Goal: Task Accomplishment & Management: Complete application form

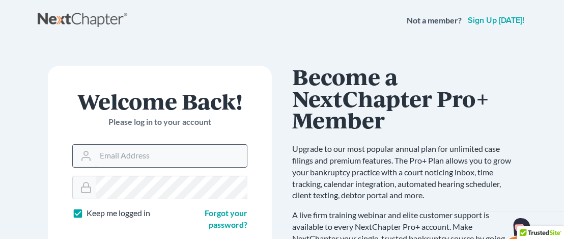
click at [165, 157] on input "Email Address" at bounding box center [171, 156] width 151 height 22
type input "[EMAIL_ADDRESS][DOMAIN_NAME]"
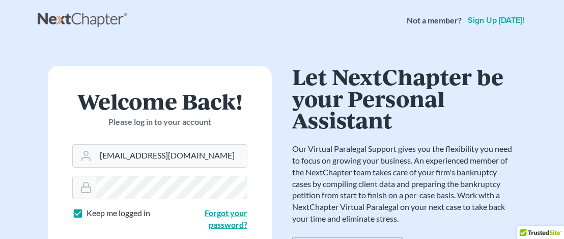
click at [227, 214] on link "Forgot your password?" at bounding box center [226, 218] width 43 height 21
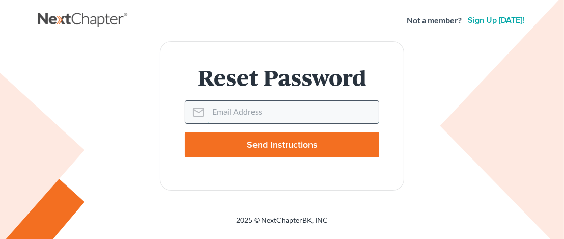
click at [230, 116] on input "Email Address" at bounding box center [293, 112] width 171 height 22
type input "ceubanks@atlantalegalaid.org"
click at [185, 132] on input "Send Instructions" at bounding box center [282, 144] width 195 height 25
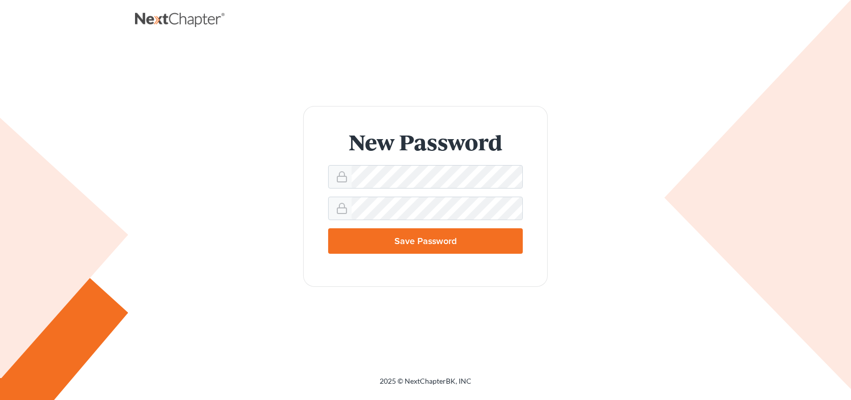
click at [421, 244] on input "Save Password" at bounding box center [425, 240] width 195 height 25
type input "Thinking..."
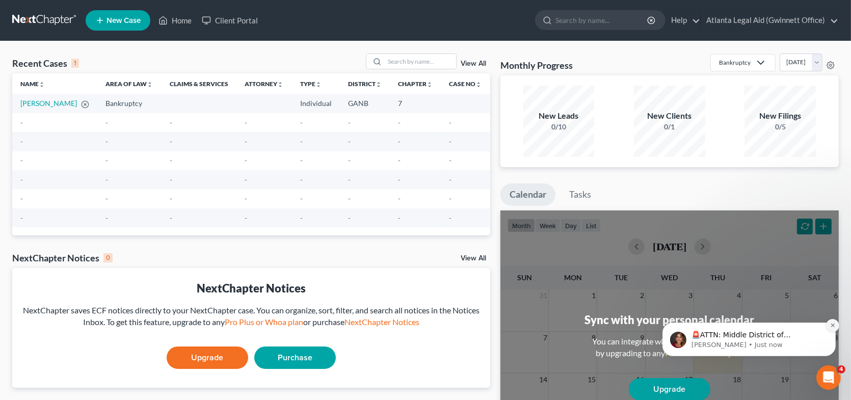
click at [830, 325] on icon "Dismiss notification" at bounding box center [832, 325] width 6 height 6
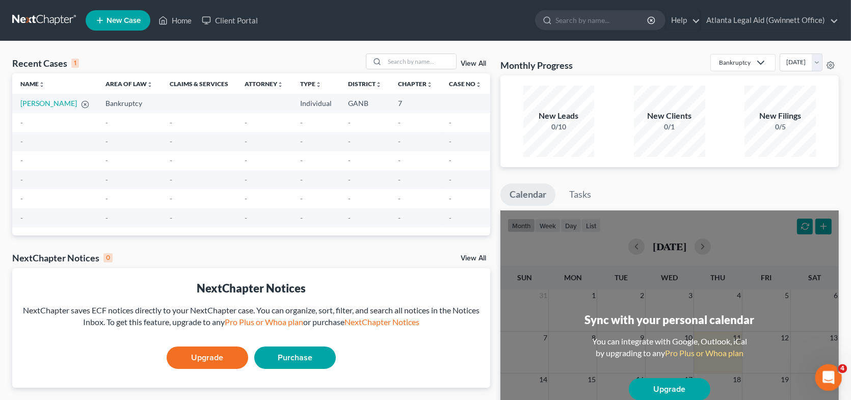
click at [831, 378] on icon "Open Intercom Messenger" at bounding box center [826, 376] width 17 height 17
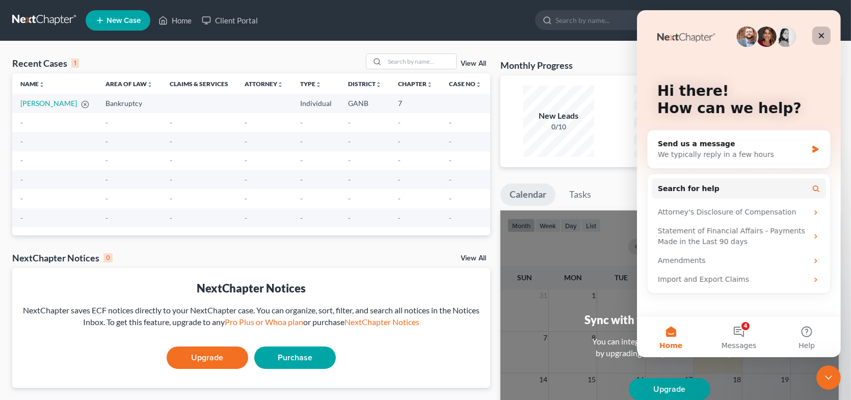
click at [818, 36] on icon "Close" at bounding box center [820, 36] width 8 height 8
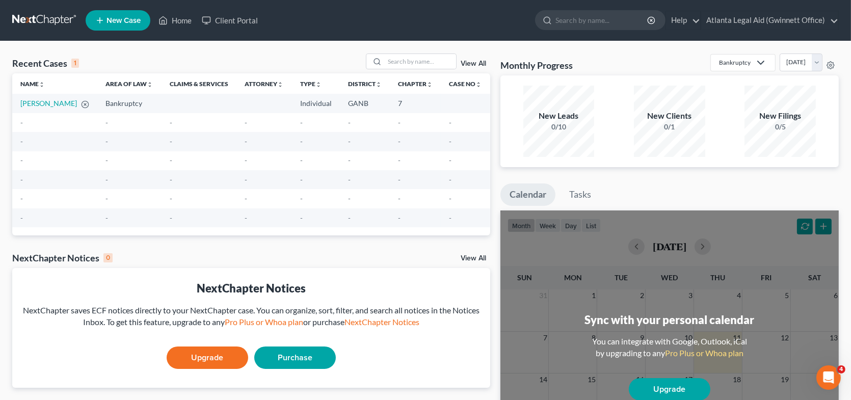
click at [478, 259] on link "View All" at bounding box center [472, 258] width 25 height 7
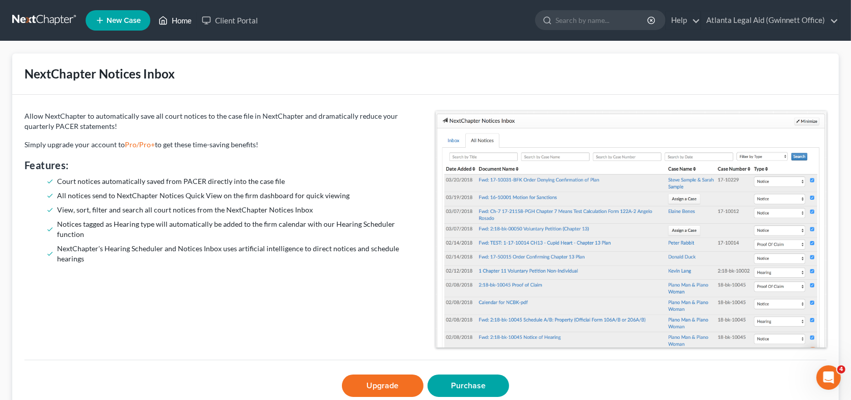
click at [182, 17] on link "Home" at bounding box center [174, 20] width 43 height 18
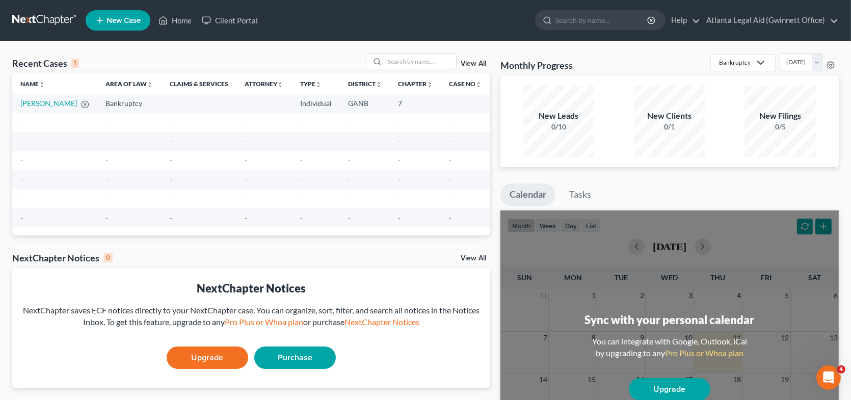
click at [117, 20] on span "New Case" at bounding box center [123, 21] width 34 height 8
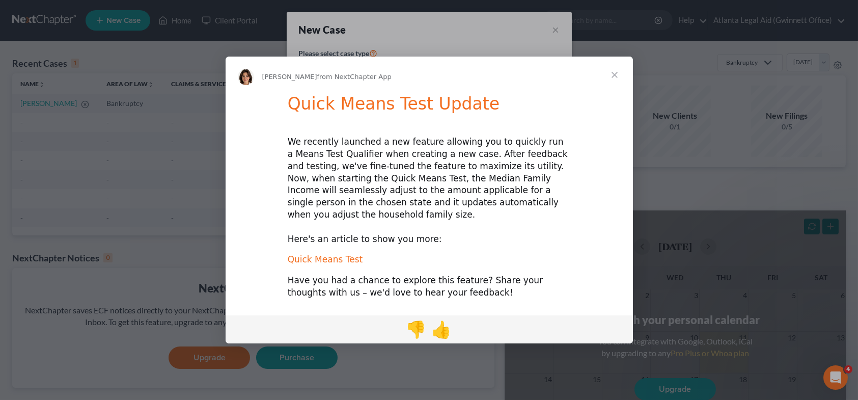
click at [333, 257] on link "Quick Means Test" at bounding box center [325, 259] width 75 height 10
click at [612, 82] on span "Close" at bounding box center [614, 75] width 37 height 37
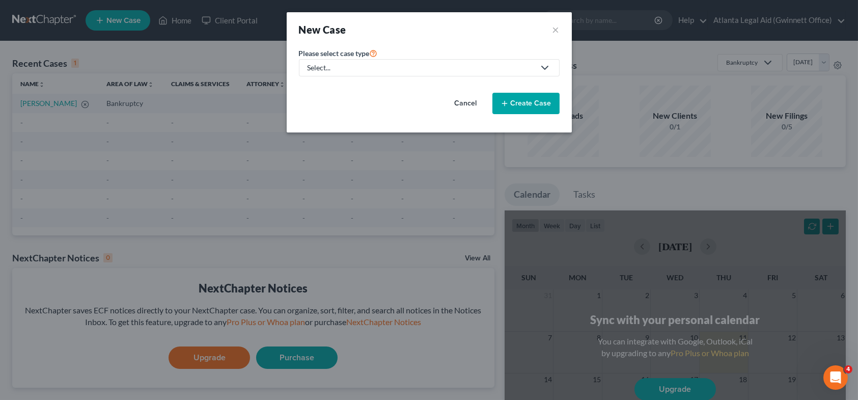
click at [543, 69] on icon at bounding box center [545, 68] width 12 height 12
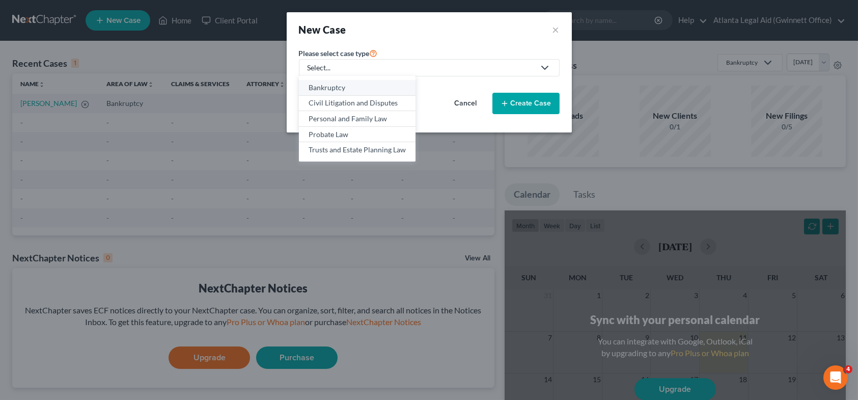
click at [336, 85] on div "Bankruptcy" at bounding box center [357, 88] width 97 height 10
select select "19"
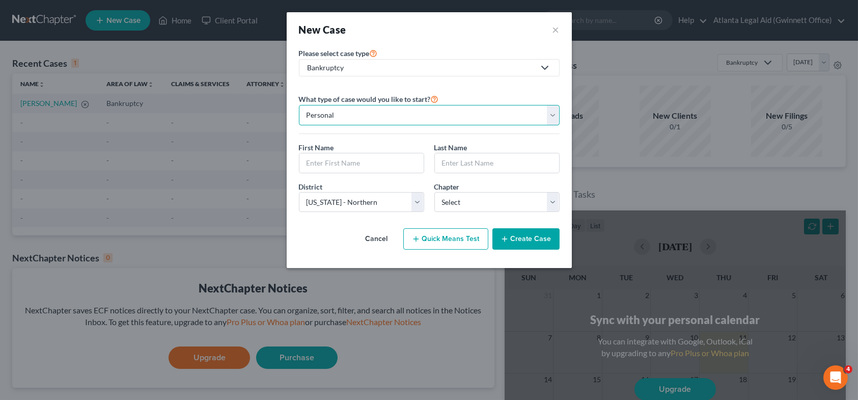
click at [370, 109] on select "Personal Business" at bounding box center [429, 115] width 261 height 20
click at [299, 105] on select "Personal Business" at bounding box center [429, 115] width 261 height 20
click at [363, 162] on input "text" at bounding box center [361, 162] width 124 height 19
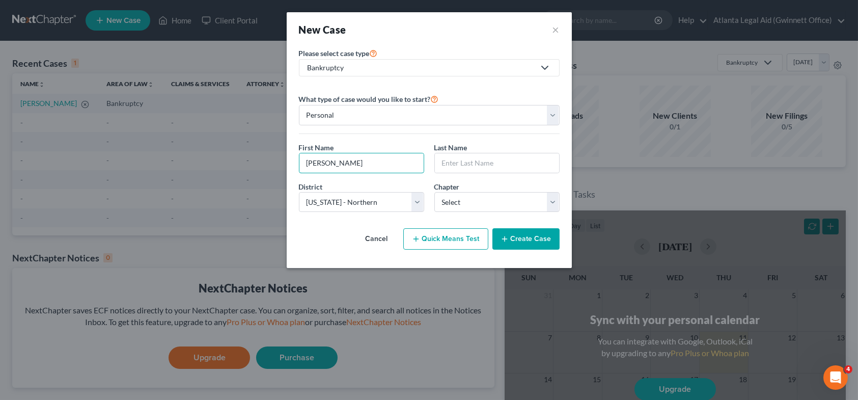
type input "Mary"
click at [457, 160] on input "text" at bounding box center [497, 162] width 124 height 19
type input "Fakeye"
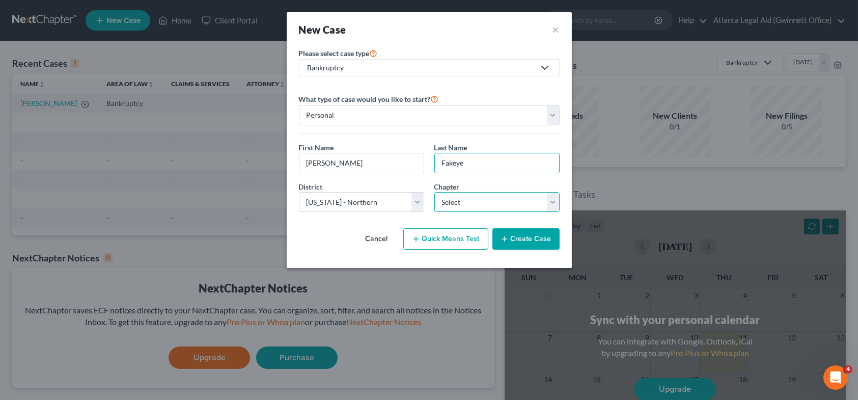
click at [449, 204] on select "Select 7 11 12 13" at bounding box center [496, 202] width 125 height 20
select select "0"
click at [434, 192] on select "Select 7 11 12 13" at bounding box center [496, 202] width 125 height 20
click at [431, 240] on button "Quick Means Test" at bounding box center [445, 238] width 85 height 21
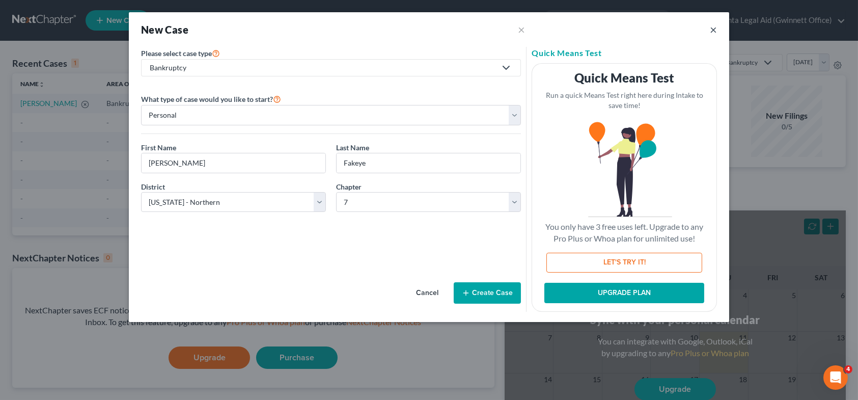
click at [713, 30] on button "×" at bounding box center [713, 29] width 7 height 12
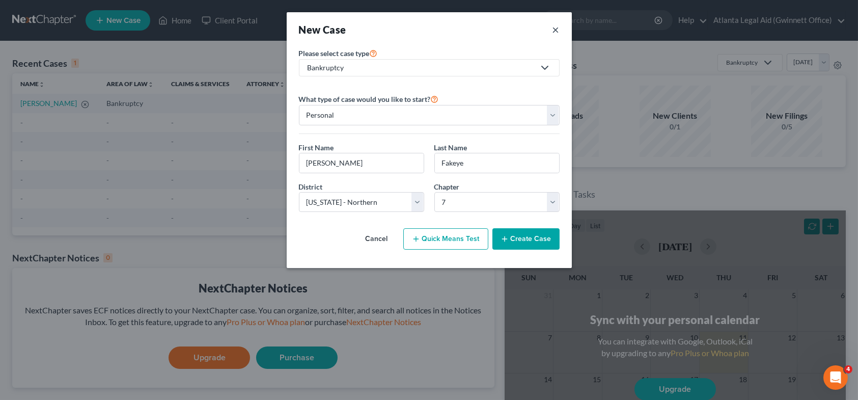
click at [558, 30] on button "×" at bounding box center [556, 29] width 7 height 14
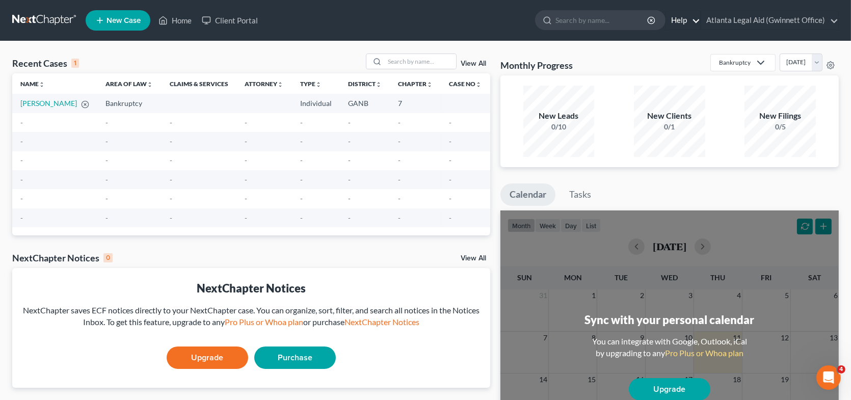
click at [694, 20] on link "Help" at bounding box center [683, 20] width 34 height 18
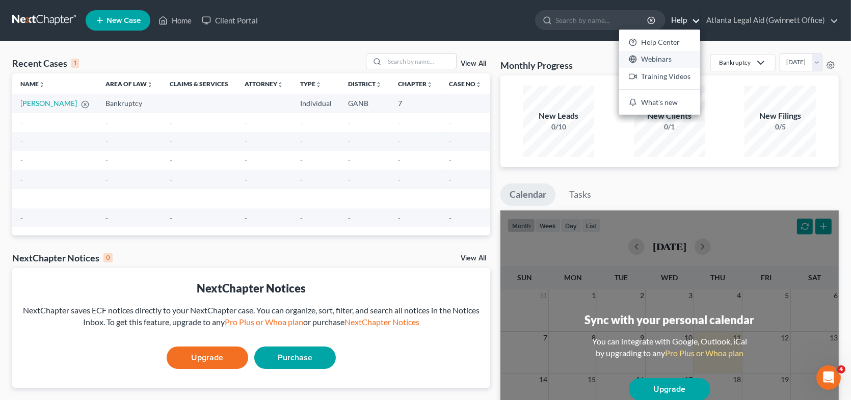
click at [662, 60] on link "Webinars" at bounding box center [659, 59] width 81 height 17
